Goal: Task Accomplishment & Management: Manage account settings

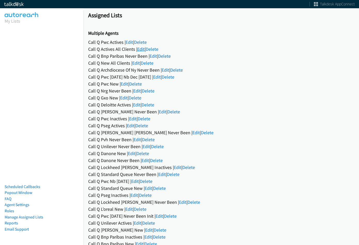
click at [142, 47] on link "Edit" at bounding box center [140, 49] width 7 height 6
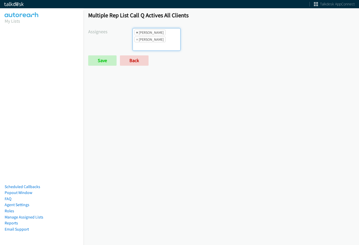
click at [136, 31] on span "×" at bounding box center [137, 32] width 2 height 5
select select "be9ce6ff-d490-4a7d-808b-73677b0698bf"
select select
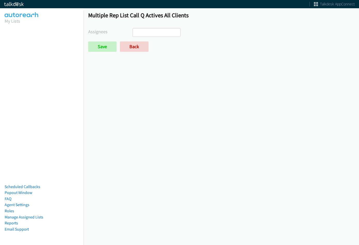
click at [111, 39] on form "Assignees Abigail Odhiambo Alana Ruiz Amber Ramos Cathy Shahan Charles Ross Daq…" at bounding box center [221, 40] width 266 height 24
click at [106, 45] on input "Save" at bounding box center [102, 46] width 28 height 10
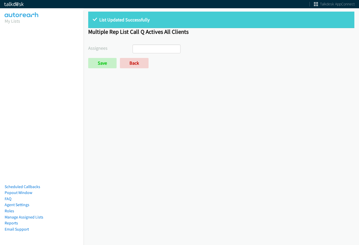
select select
click at [133, 60] on link "Back" at bounding box center [134, 63] width 29 height 10
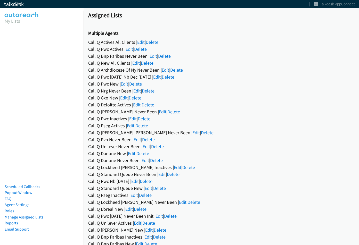
click at [134, 62] on link "Edit" at bounding box center [135, 63] width 7 height 6
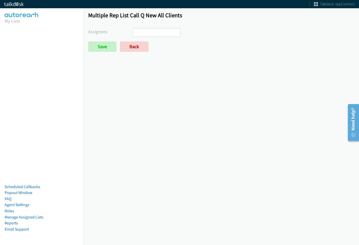
click at [146, 33] on input "search" at bounding box center [142, 32] width 18 height 8
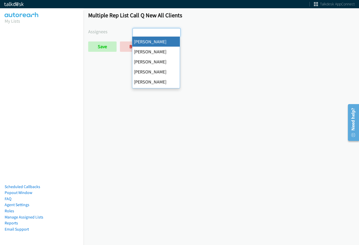
select select "cb11e729-9a1d-44de-9b38-0f5a50c7e01c"
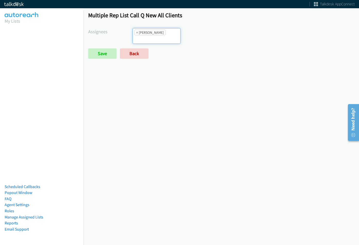
click at [157, 36] on ul "× Abigail Odhiambo" at bounding box center [156, 35] width 47 height 15
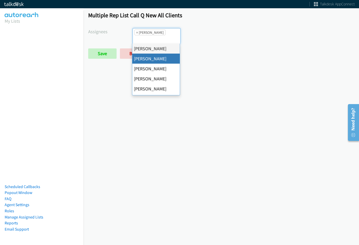
click at [260, 63] on div "Multiple Rep List Call Q New All Clients Assignees Abigail Odhiambo Alana Ruiz …" at bounding box center [220, 37] width 275 height 61
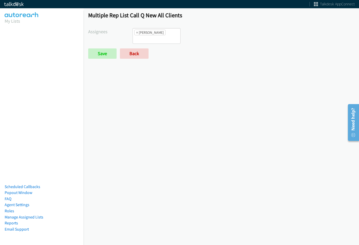
click at [136, 33] on span "×" at bounding box center [137, 32] width 2 height 5
select select
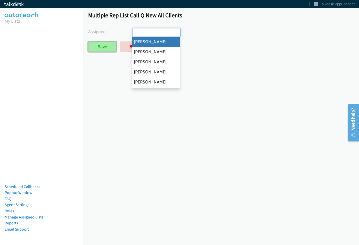
click at [110, 46] on input "Save" at bounding box center [102, 46] width 28 height 10
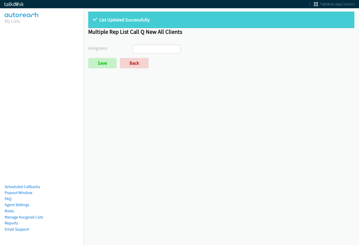
select select
drag, startPoint x: 0, startPoint y: 0, endPoint x: 139, endPoint y: 64, distance: 152.8
click at [138, 63] on link "Back" at bounding box center [134, 63] width 29 height 10
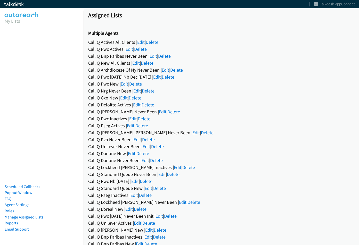
click at [150, 56] on link "Edit" at bounding box center [152, 56] width 7 height 6
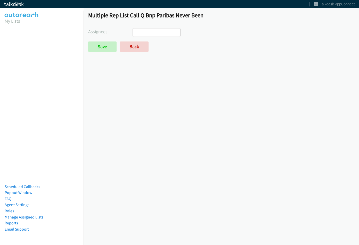
click at [149, 38] on form "Assignees Abigail Odhiambo Alana Ruiz Amber Ramos Cathy Shahan Charles Ross Daq…" at bounding box center [221, 40] width 266 height 24
click at [149, 35] on input "search" at bounding box center [142, 32] width 18 height 8
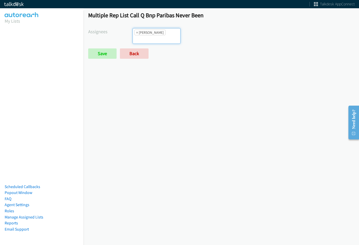
scroll to position [56, 0]
click at [153, 36] on ul "× Jasmin Martinez" at bounding box center [156, 35] width 47 height 15
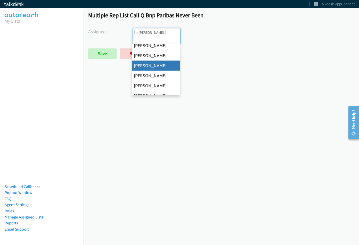
scroll to position [22, 0]
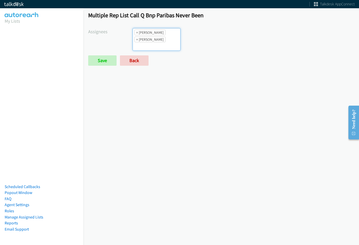
click at [159, 48] on ul "× Daquaya Johnson × Jasmin Martinez" at bounding box center [156, 39] width 47 height 22
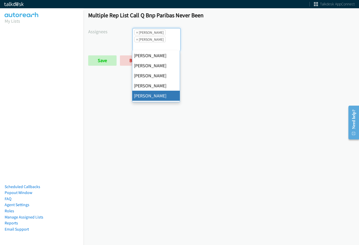
scroll to position [40, 0]
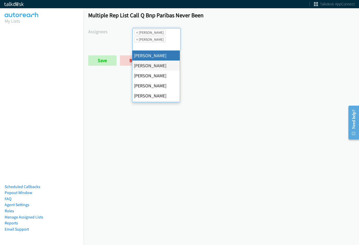
select select "29b0b8ef-34fc-44e8-9e6a-480e1538e45b"
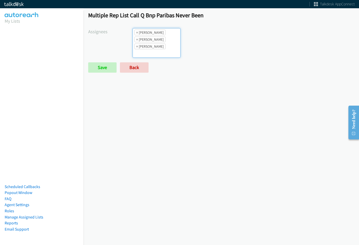
click at [160, 48] on li "× Jasmin Martinez" at bounding box center [149, 47] width 31 height 6
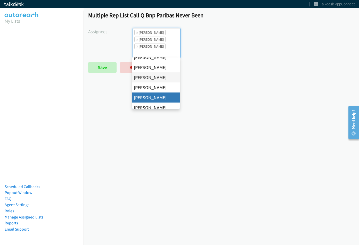
scroll to position [77, 0]
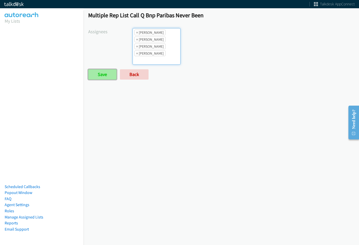
click at [99, 73] on input "Save" at bounding box center [102, 74] width 28 height 10
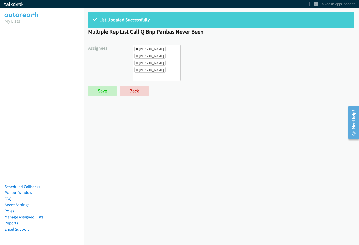
drag, startPoint x: 134, startPoint y: 48, endPoint x: 137, endPoint y: 48, distance: 3.1
click at [135, 48] on li "× [PERSON_NAME]" at bounding box center [149, 49] width 31 height 6
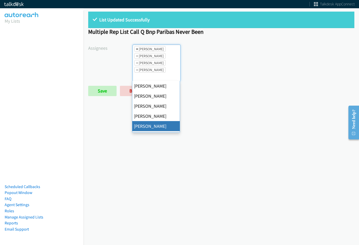
click at [137, 48] on span "×" at bounding box center [137, 48] width 2 height 5
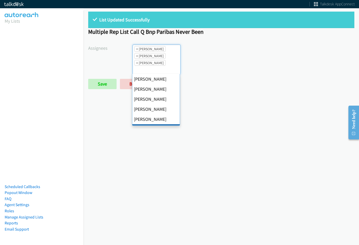
scroll to position [25, 0]
click at [137, 48] on span "×" at bounding box center [137, 48] width 2 height 5
select select "74240000-76d9-4cf3-9953-4c2484ee5015"
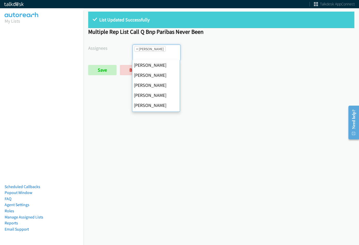
click at [137, 48] on span "×" at bounding box center [137, 48] width 2 height 5
select select
click at [137, 52] on input "search" at bounding box center [142, 56] width 18 height 8
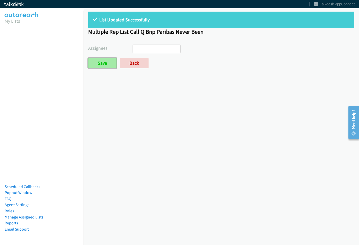
click at [106, 65] on input "Save" at bounding box center [102, 63] width 28 height 10
select select
click at [135, 66] on link "Back" at bounding box center [134, 63] width 29 height 10
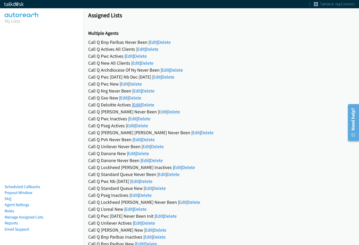
click at [134, 106] on link "Edit" at bounding box center [136, 105] width 7 height 6
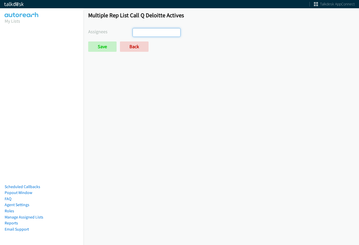
click at [152, 36] on ul at bounding box center [156, 32] width 47 height 8
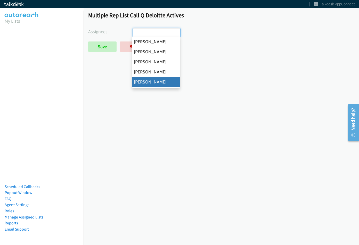
drag, startPoint x: 152, startPoint y: 81, endPoint x: 153, endPoint y: 37, distance: 44.1
select select "29b0b8ef-34fc-44e8-9e6a-480e1538e45b"
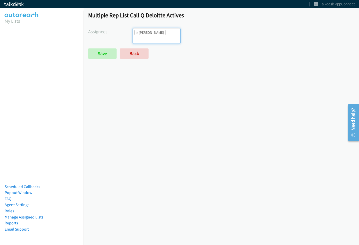
click at [153, 33] on li "× Charles Ross" at bounding box center [149, 33] width 31 height 6
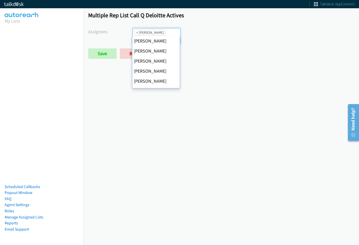
scroll to position [52, 0]
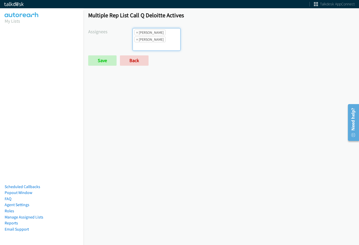
click at [164, 39] on li "× Daquaya Johnson" at bounding box center [149, 40] width 31 height 6
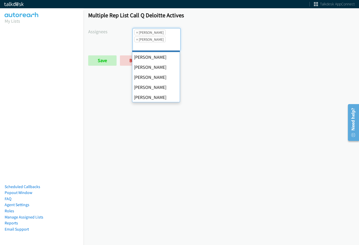
scroll to position [99, 0]
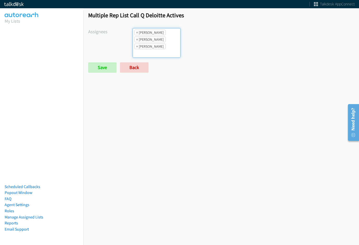
click at [162, 48] on ul "× Charles Ross × Daquaya Johnson × Jordan Stehlik" at bounding box center [156, 42] width 47 height 29
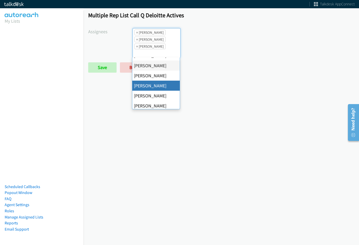
scroll to position [72, 0]
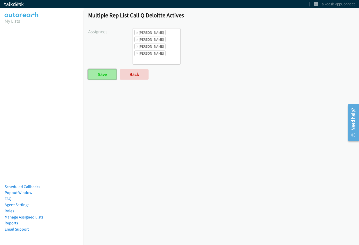
click at [106, 76] on input "Save" at bounding box center [102, 74] width 28 height 10
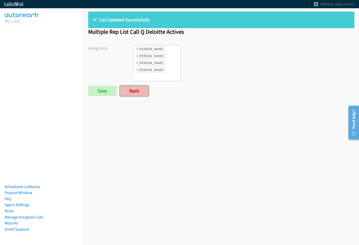
click at [145, 88] on link "Back" at bounding box center [134, 91] width 29 height 10
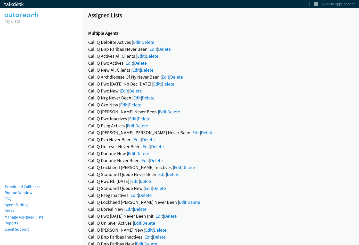
click at [152, 49] on link "Edit" at bounding box center [152, 49] width 7 height 6
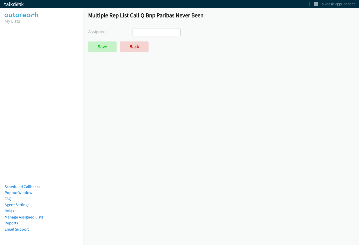
select select
click at [137, 46] on link "Back" at bounding box center [134, 46] width 29 height 10
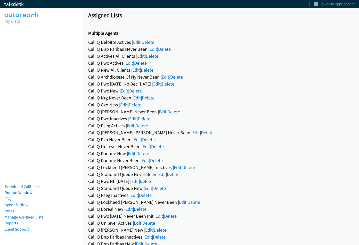
click at [142, 56] on link "Edit" at bounding box center [140, 56] width 7 height 6
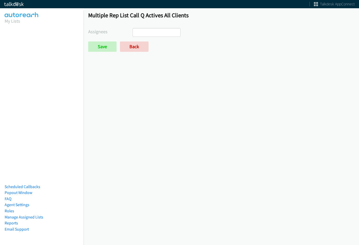
select select
click at [136, 45] on link "Back" at bounding box center [134, 46] width 29 height 10
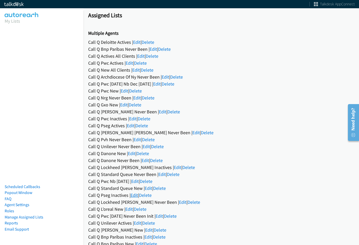
click at [136, 195] on link "Edit" at bounding box center [133, 195] width 7 height 6
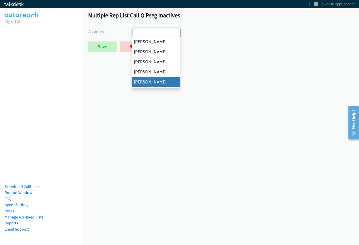
select select "29b0b8ef-34fc-44e8-9e6a-480e1538e45b"
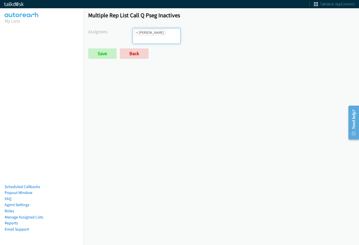
click at [151, 35] on input "search" at bounding box center [142, 39] width 18 height 8
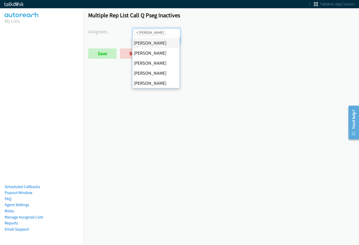
scroll to position [52, 0]
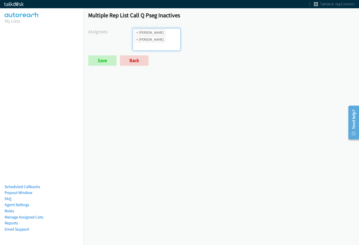
drag, startPoint x: 158, startPoint y: 43, endPoint x: 161, endPoint y: 42, distance: 3.4
click at [162, 38] on li "× Daquaya Johnson" at bounding box center [149, 40] width 31 height 6
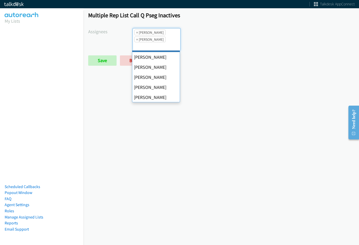
scroll to position [92, 0]
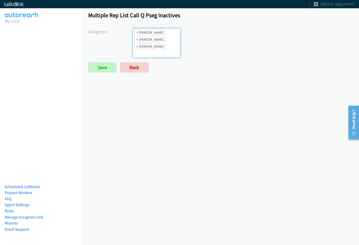
click at [159, 52] on ul "× Charles Ross × Daquaya Johnson × Jordan Stehlik" at bounding box center [156, 42] width 47 height 29
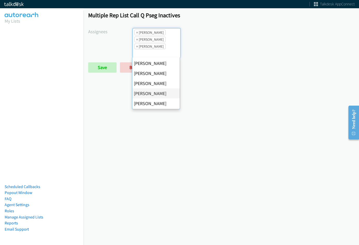
scroll to position [72, 0]
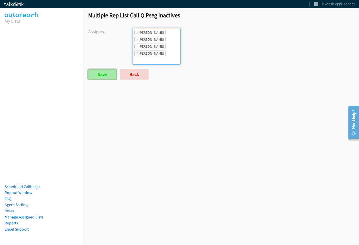
click at [111, 70] on input "Save" at bounding box center [102, 74] width 28 height 10
